Goal: Task Accomplishment & Management: Complete application form

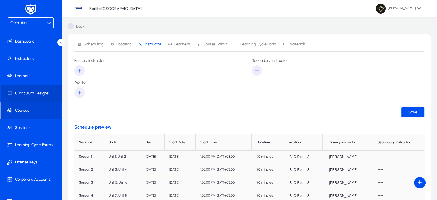
click at [35, 95] on span "Curriculum Designs" at bounding box center [32, 93] width 62 height 6
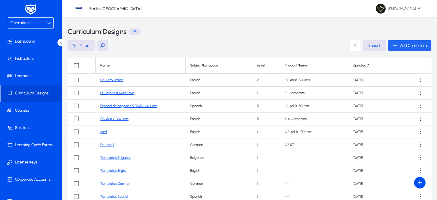
click at [407, 51] on span "button" at bounding box center [409, 46] width 43 height 14
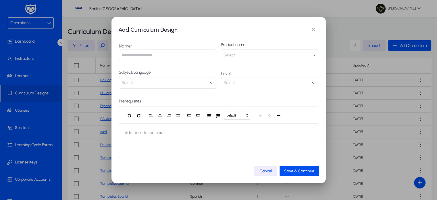
click at [252, 85] on div "Select" at bounding box center [268, 82] width 88 height 7
click at [157, 90] on mat-dialog-content "Name * Product name Select Subject/Language Select Level Select Prerequisites d…" at bounding box center [219, 101] width 201 height 130
click at [312, 31] on span "button" at bounding box center [314, 30] width 12 height 12
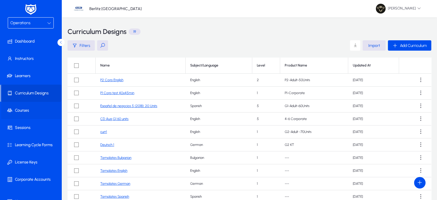
click at [19, 115] on span at bounding box center [32, 111] width 62 height 14
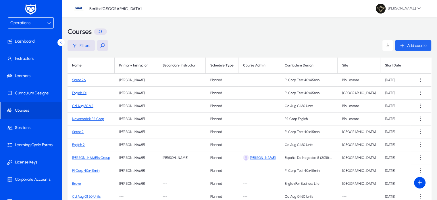
click at [417, 46] on span "Add course" at bounding box center [418, 45] width 20 height 5
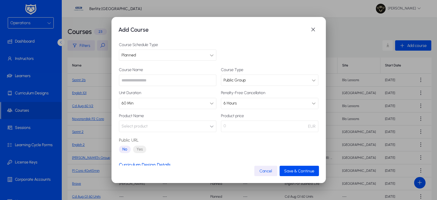
click at [150, 123] on button "Select product" at bounding box center [168, 127] width 98 height 12
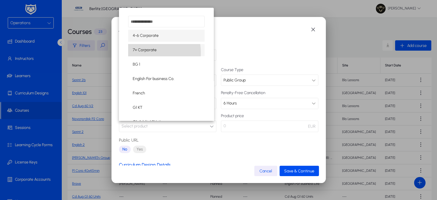
click at [144, 53] on span "7+ Corporate" at bounding box center [145, 50] width 24 height 7
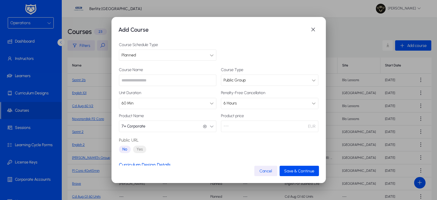
scroll to position [48, 0]
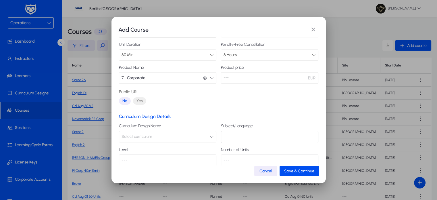
click at [190, 132] on button "Select curriculum" at bounding box center [168, 137] width 98 height 12
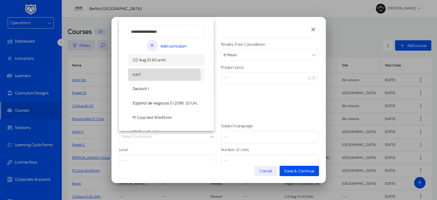
click at [150, 77] on mat-option "curr1" at bounding box center [166, 74] width 77 height 12
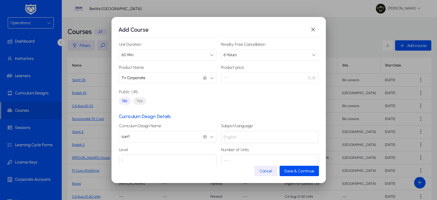
scroll to position [58, 0]
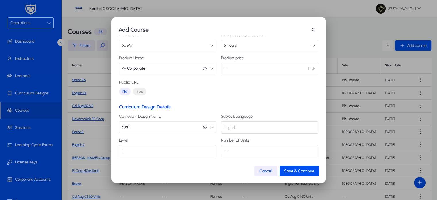
click at [192, 124] on button "curr1 curr1" at bounding box center [168, 127] width 98 height 12
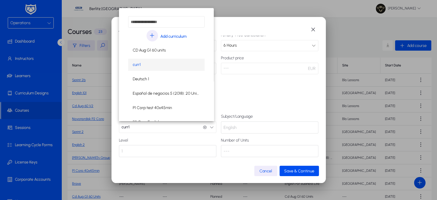
click at [257, 98] on div at bounding box center [218, 100] width 437 height 200
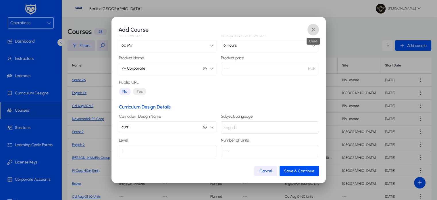
click at [316, 30] on span "button" at bounding box center [314, 30] width 12 height 12
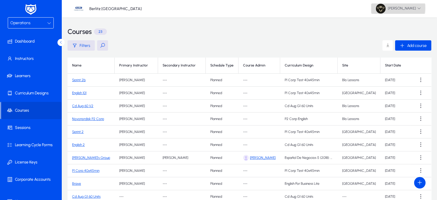
click at [394, 8] on span "[PERSON_NAME]" at bounding box center [398, 9] width 45 height 10
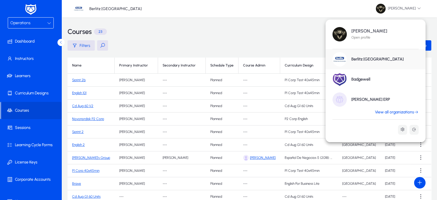
click at [214, 57] on div at bounding box center [218, 100] width 437 height 200
